Goal: Task Accomplishment & Management: Use online tool/utility

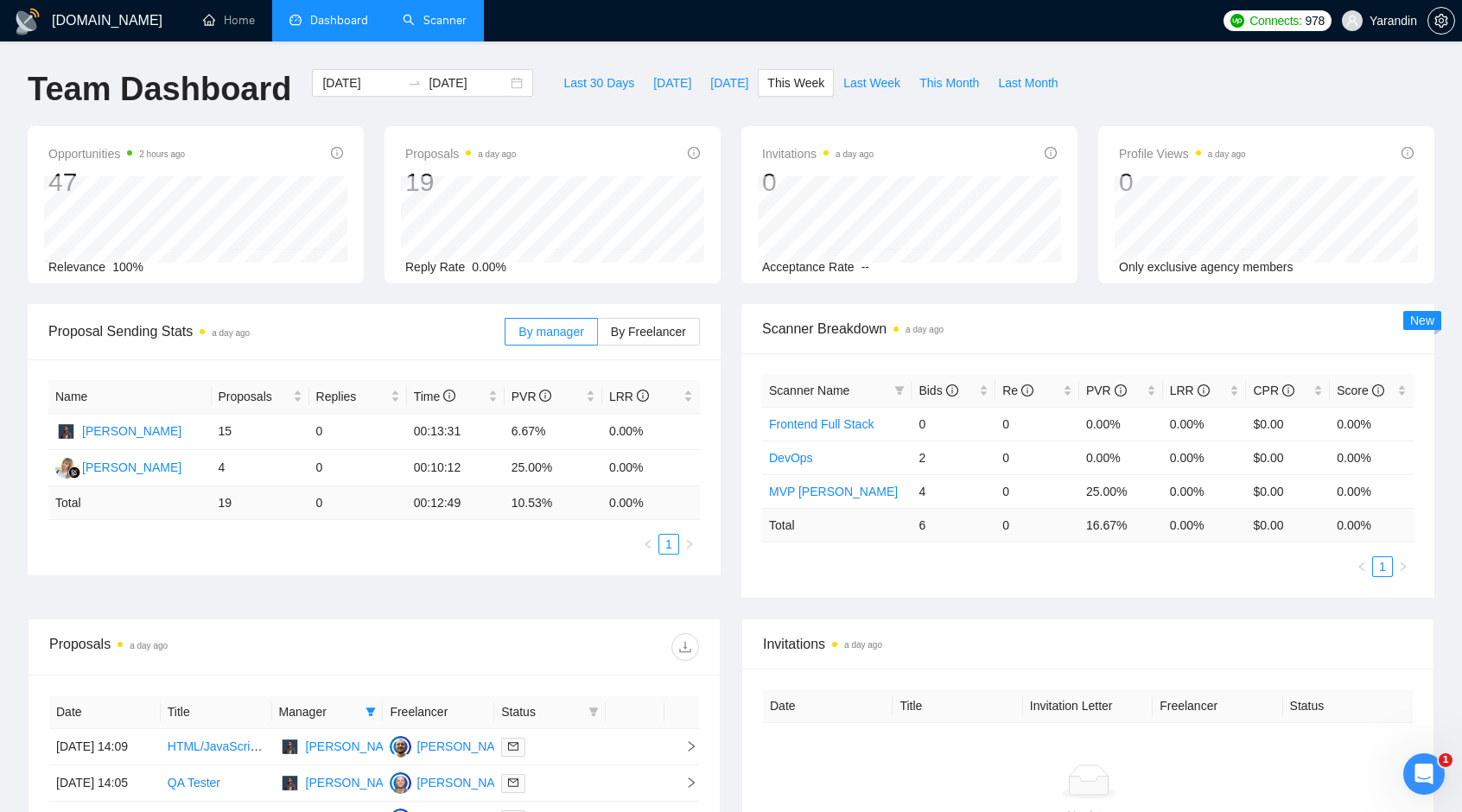
click at [467, 27] on link "Scanner" at bounding box center [435, 20] width 64 height 15
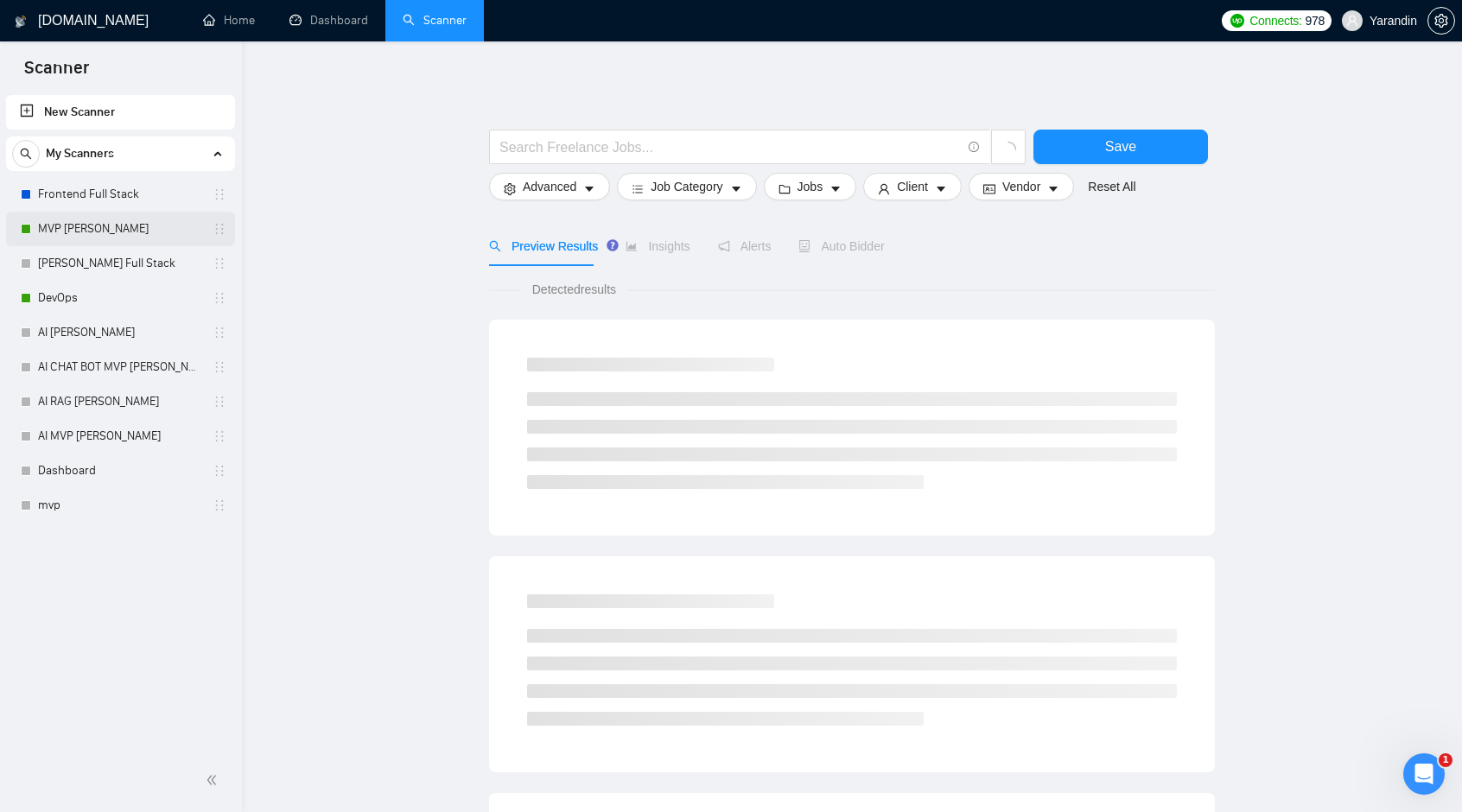
click at [102, 223] on link "MVP [PERSON_NAME]" at bounding box center [120, 228] width 164 height 34
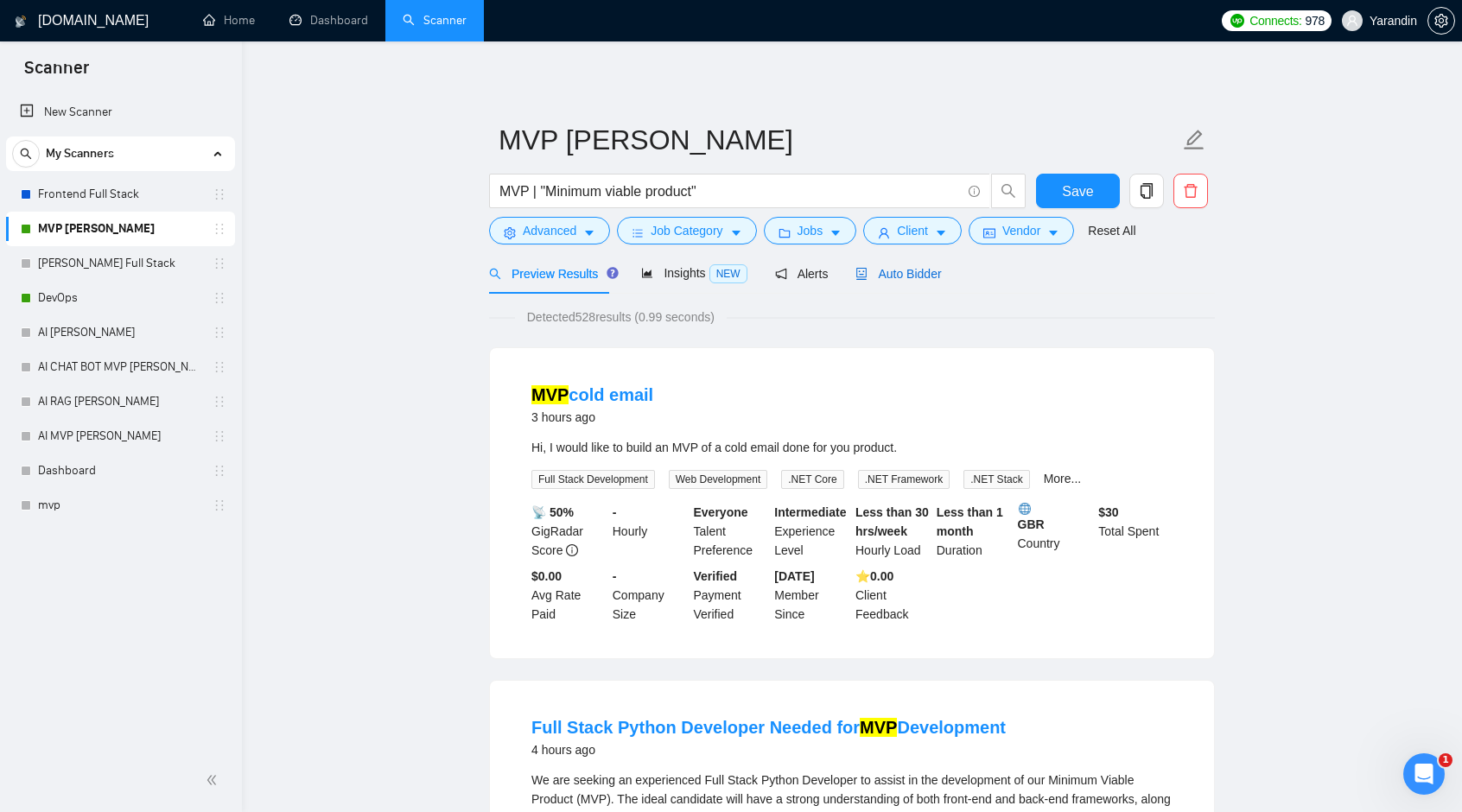
drag, startPoint x: 880, startPoint y: 269, endPoint x: 888, endPoint y: 283, distance: 16.1
click at [880, 269] on span "Auto Bidder" at bounding box center [899, 274] width 86 height 14
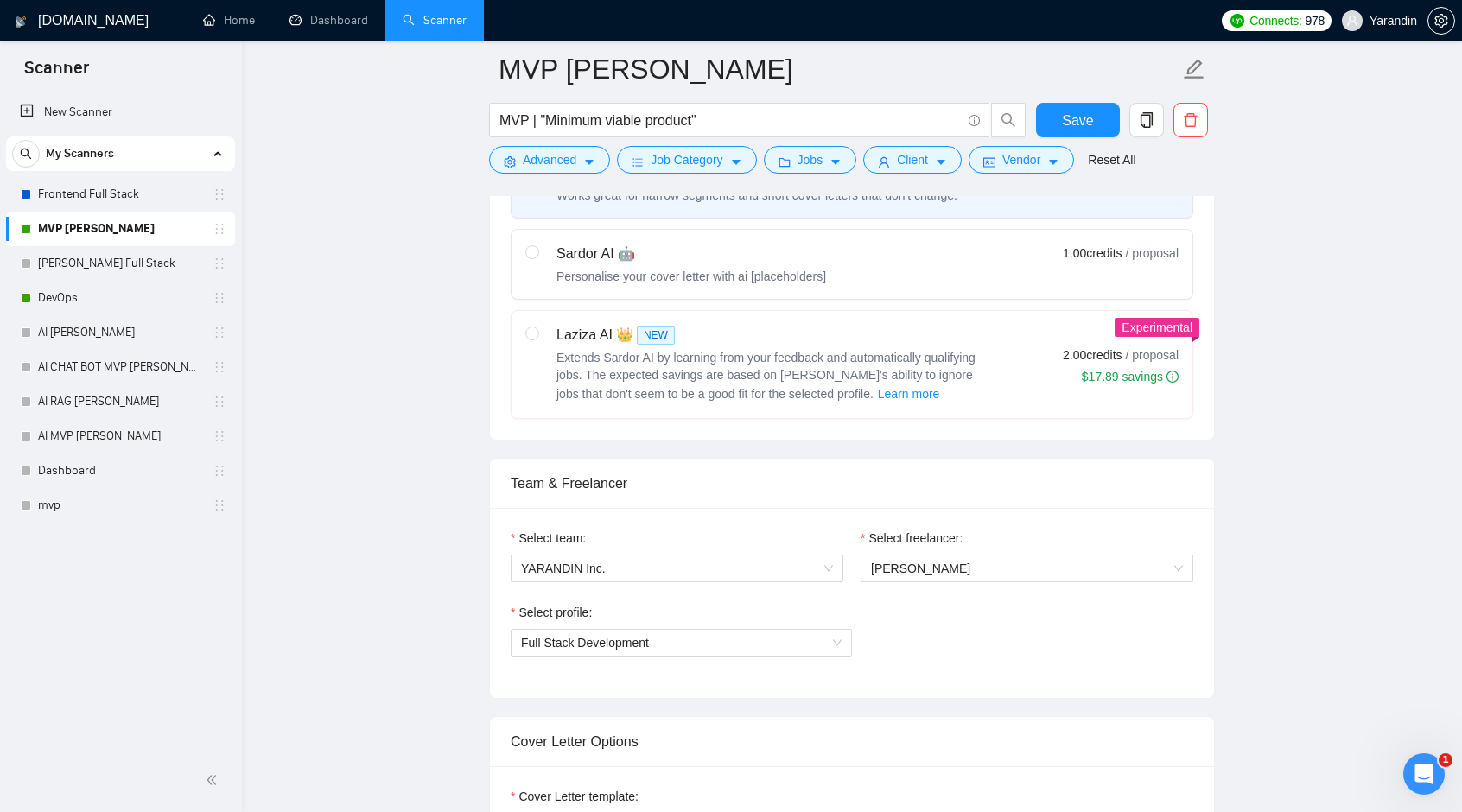
scroll to position [951, 0]
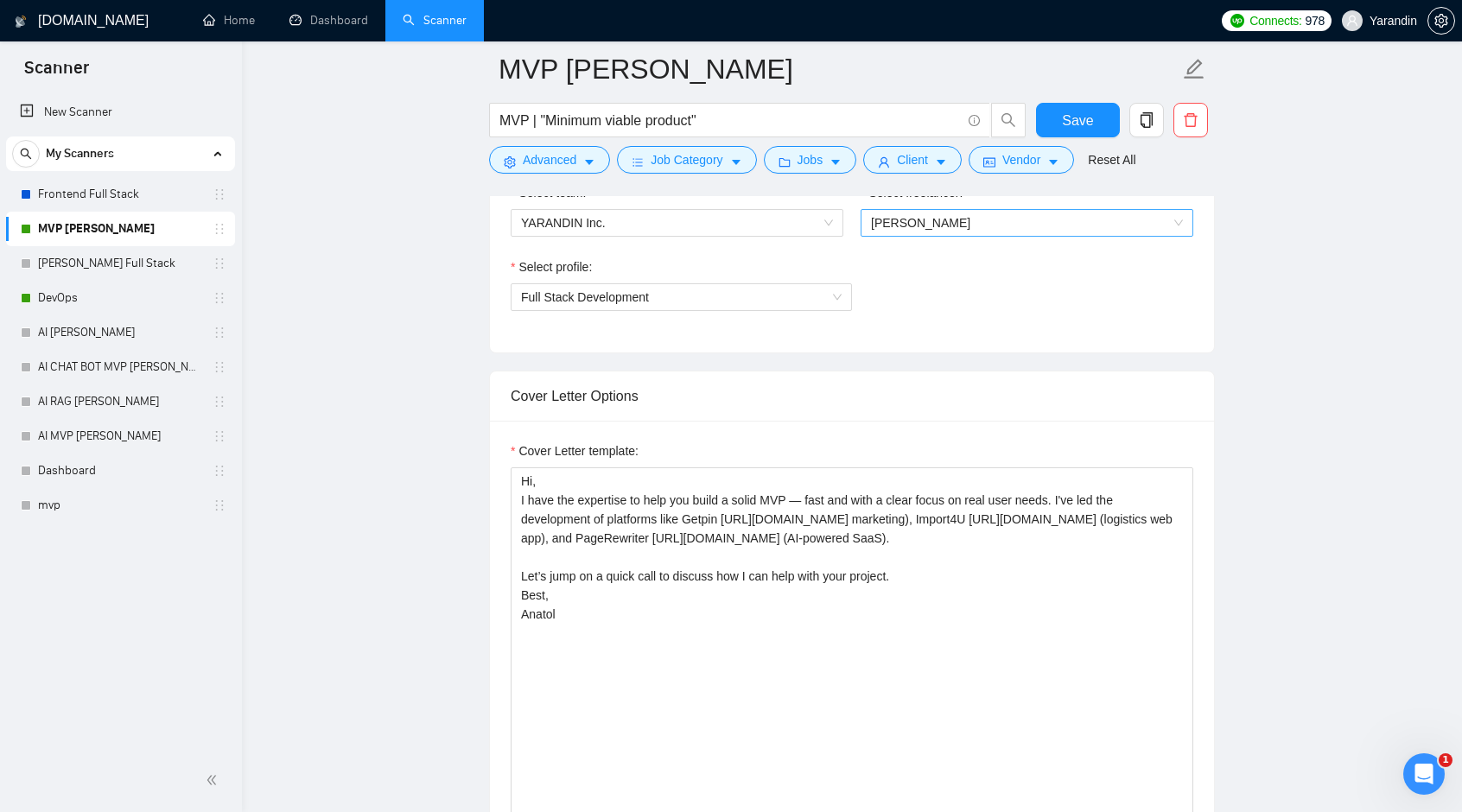
click at [925, 223] on span "[PERSON_NAME]" at bounding box center [1028, 223] width 312 height 26
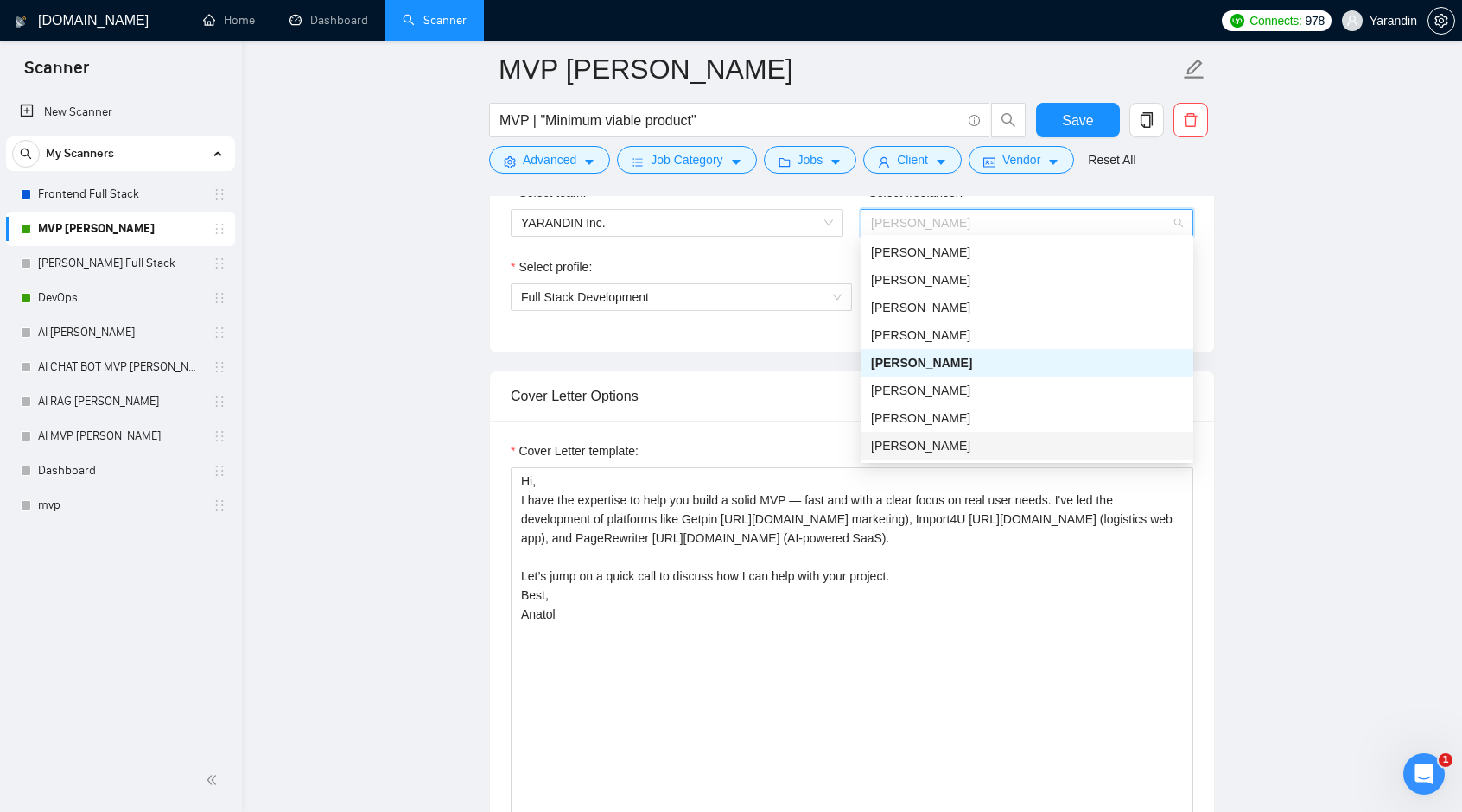
click at [939, 442] on div "[PERSON_NAME]" at bounding box center [1028, 445] width 312 height 19
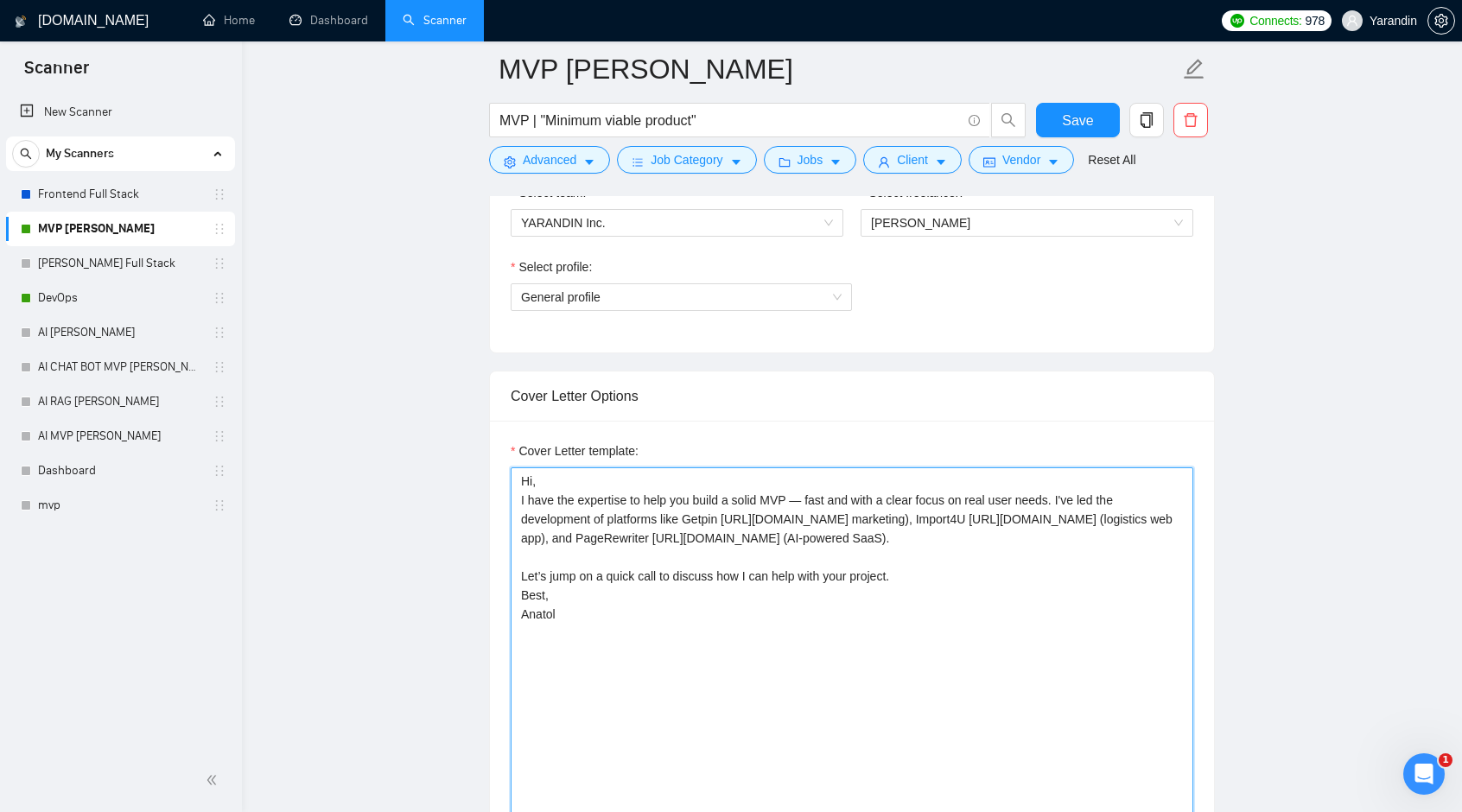
drag, startPoint x: 560, startPoint y: 649, endPoint x: 495, endPoint y: 654, distance: 65.2
click at [495, 654] on div "Cover Letter template: Hi, I have the expertise to help you build a solid MVP —…" at bounding box center [852, 659] width 724 height 477
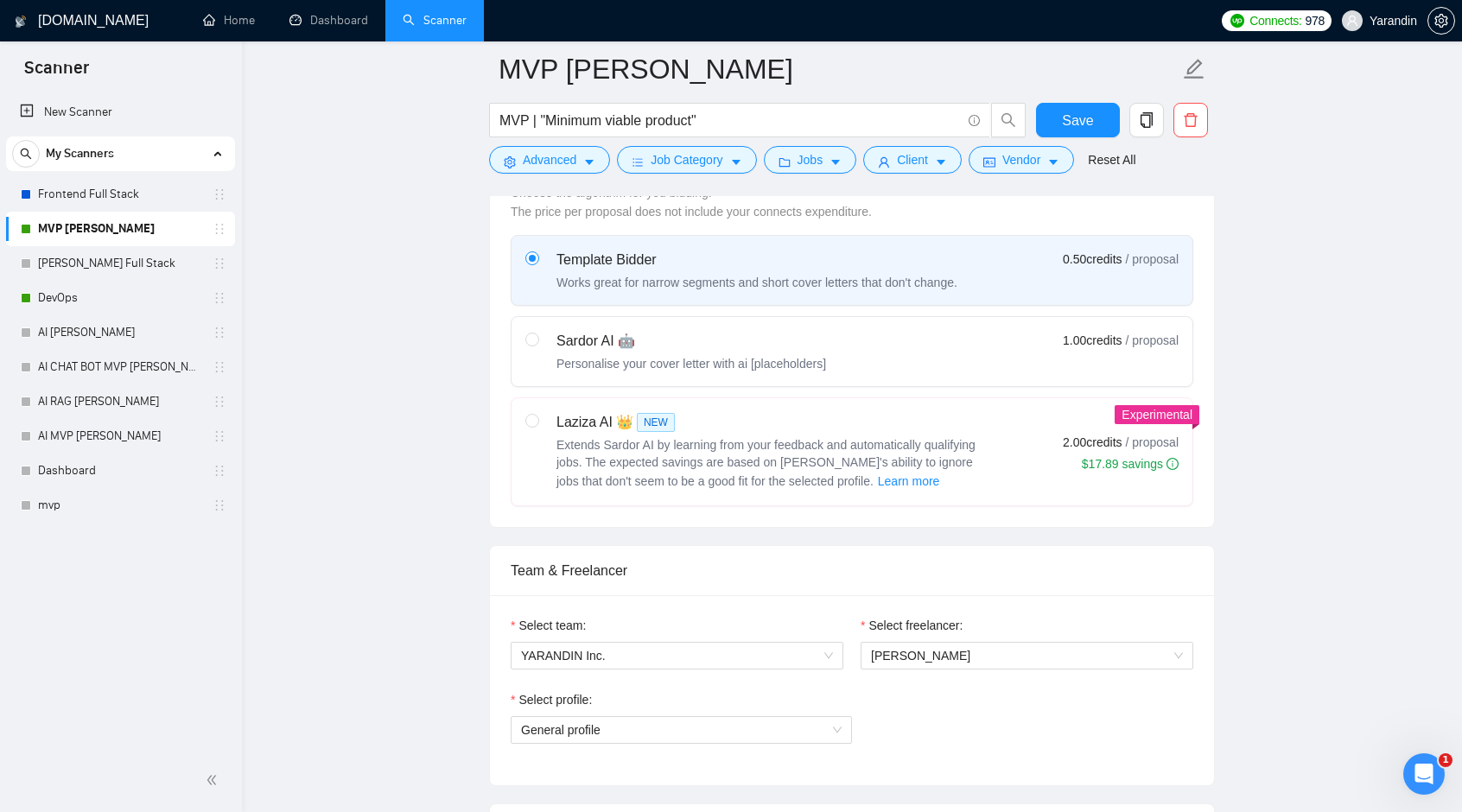
scroll to position [345, 0]
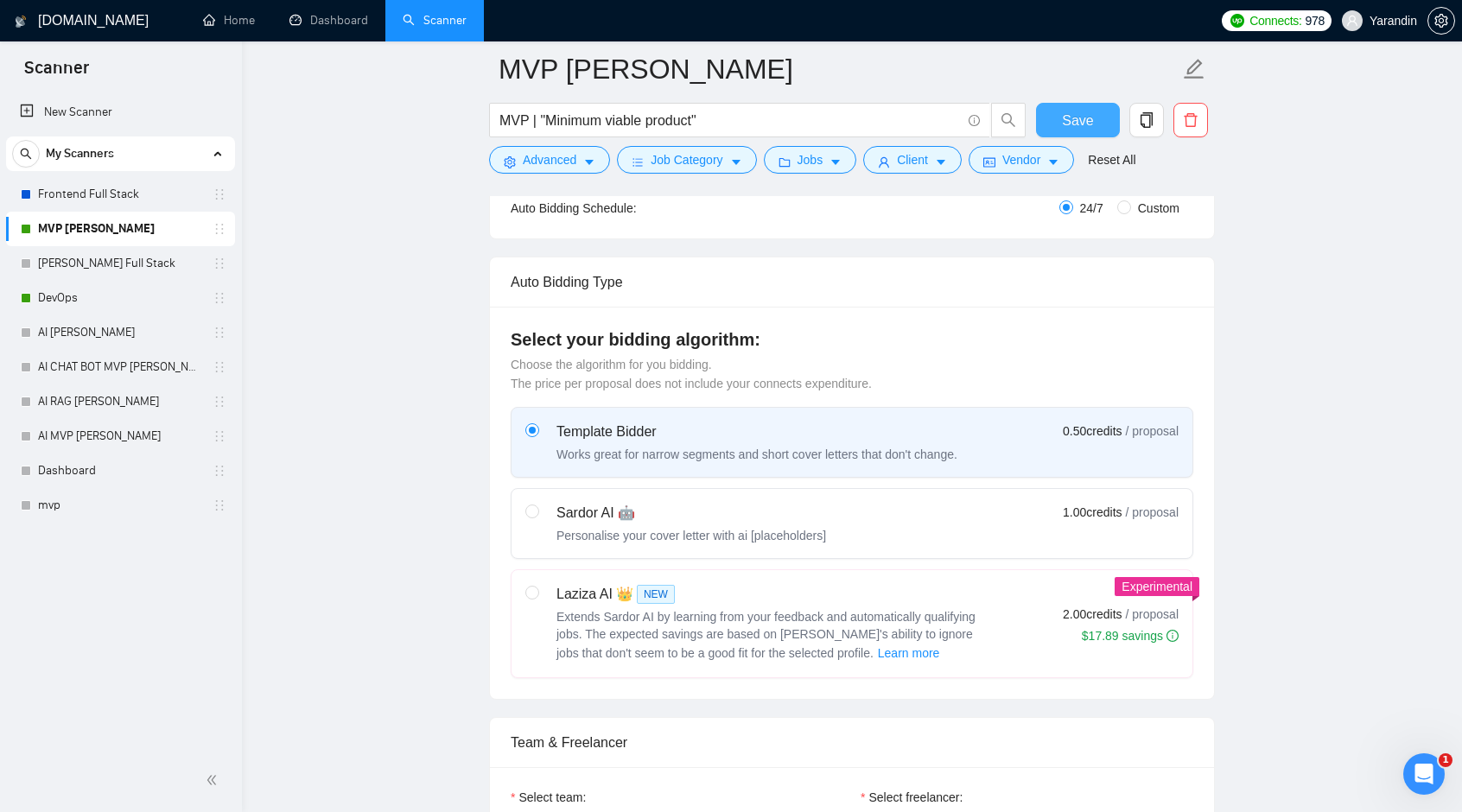
type textarea "Hi, I have the expertise to help you build a solid MVP — fast and with a clear …"
click at [1075, 117] on span "Save" at bounding box center [1077, 120] width 31 height 21
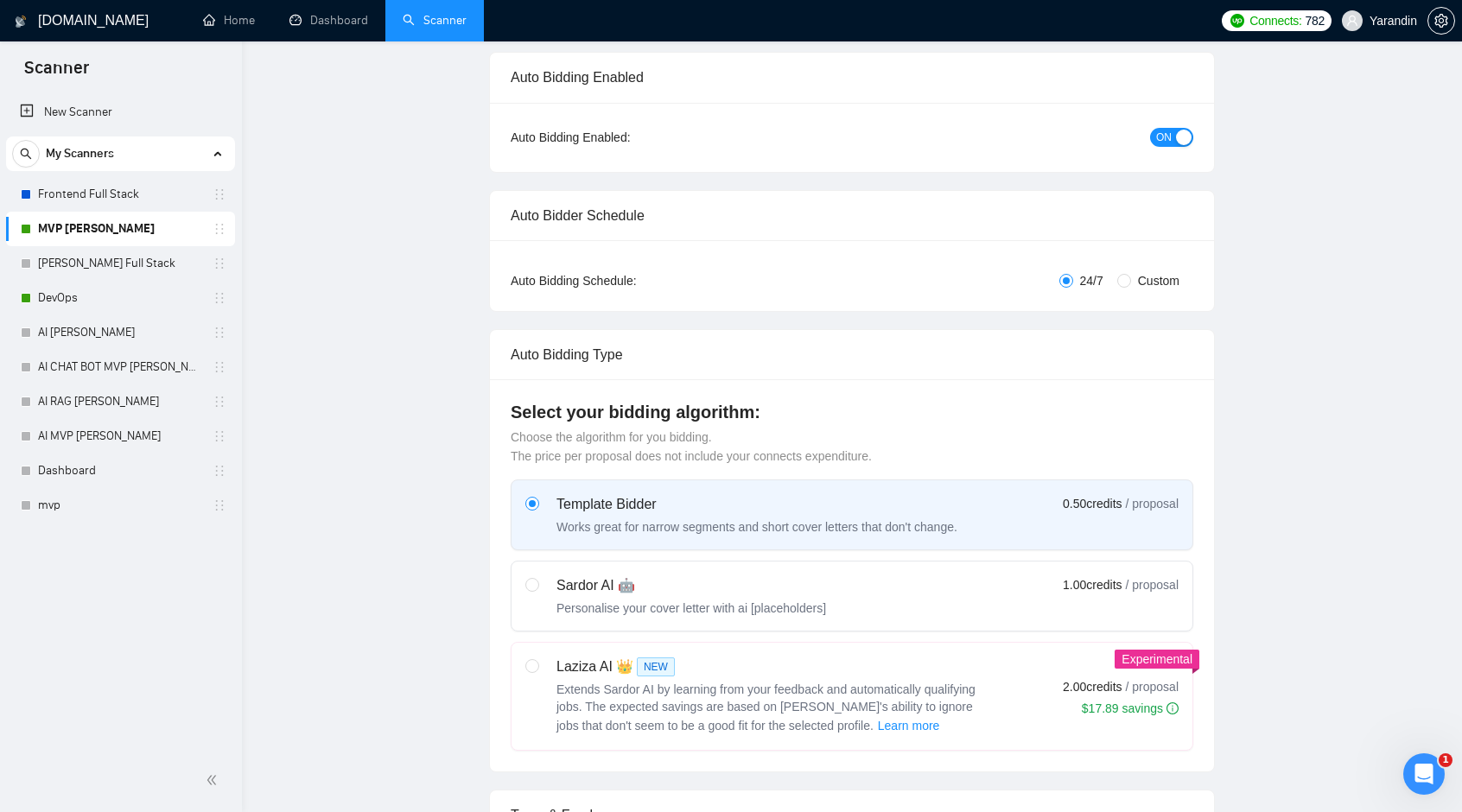
scroll to position [0, 0]
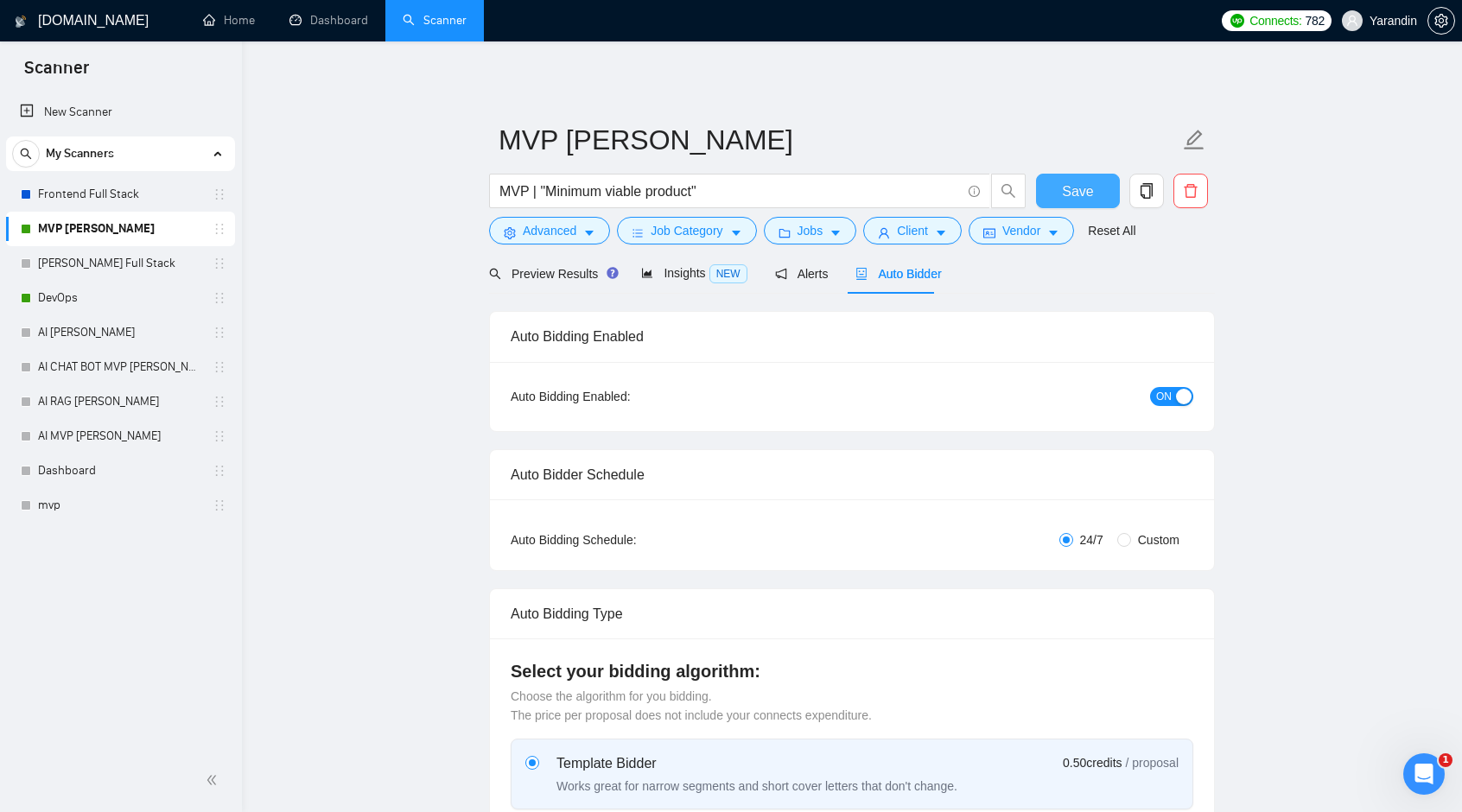
click at [1077, 205] on button "Save" at bounding box center [1078, 190] width 84 height 34
click at [340, 13] on link "Dashboard" at bounding box center [329, 20] width 79 height 15
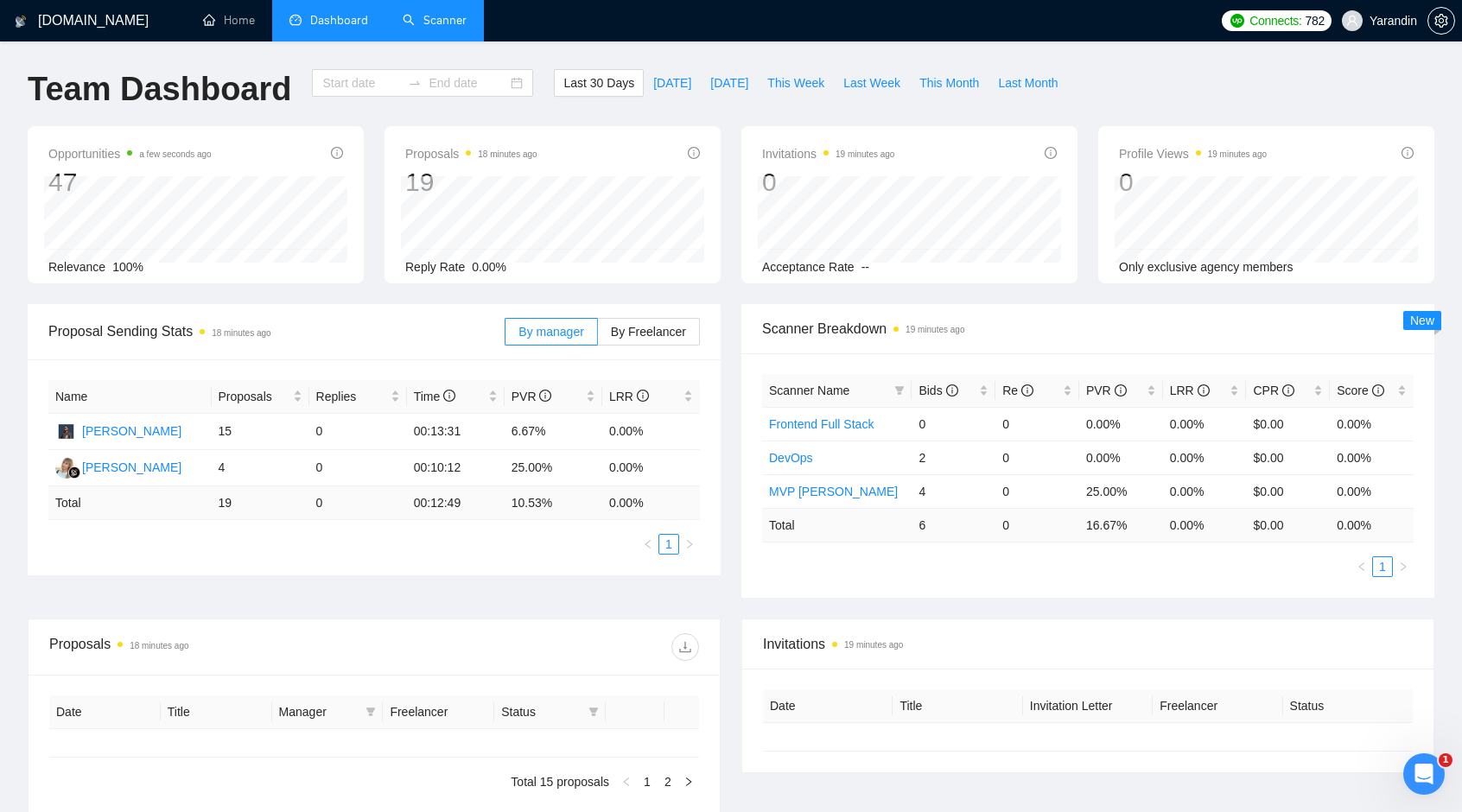
type input "[DATE]"
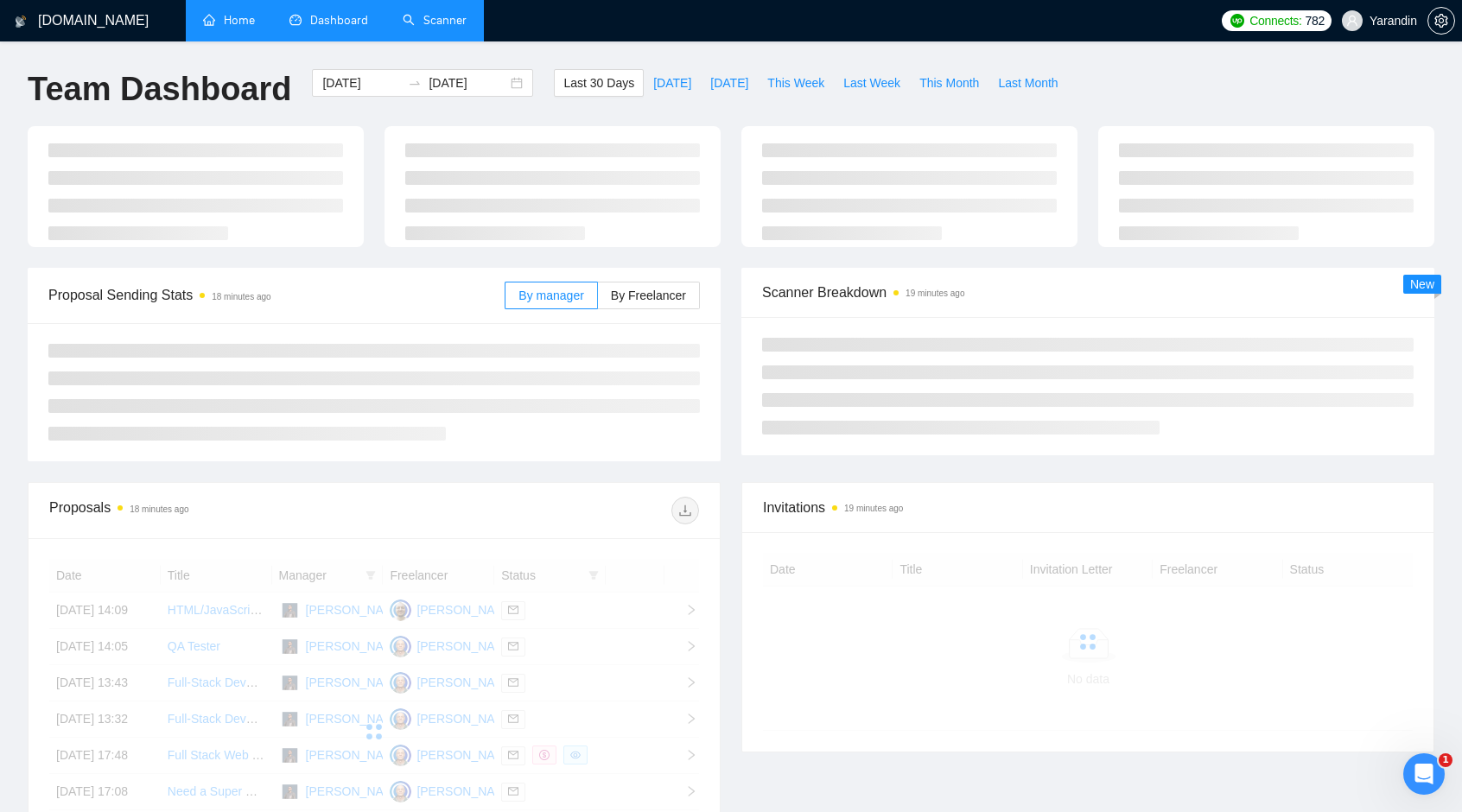
click at [255, 26] on link "Home" at bounding box center [228, 20] width 52 height 15
